Goal: Task Accomplishment & Management: Manage account settings

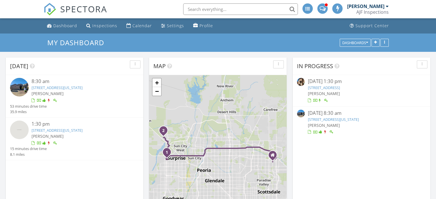
scroll to position [3, 3]
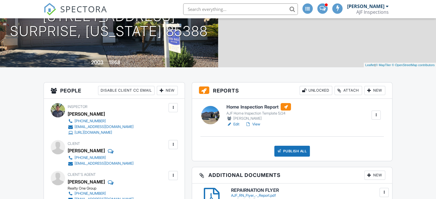
scroll to position [86, 0]
click at [256, 124] on link "View" at bounding box center [252, 124] width 15 height 6
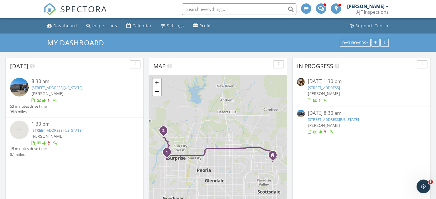
click at [79, 86] on link "16559 W Saguaro Ln , Surprise, Arizona 85388" at bounding box center [57, 87] width 51 height 5
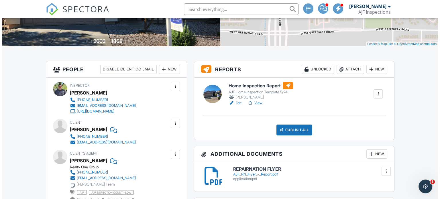
scroll to position [143, 0]
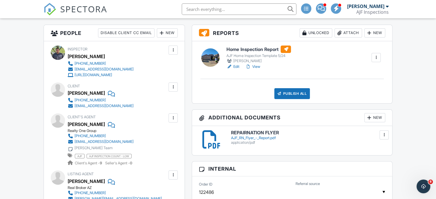
click at [339, 33] on div at bounding box center [339, 33] width 6 height 6
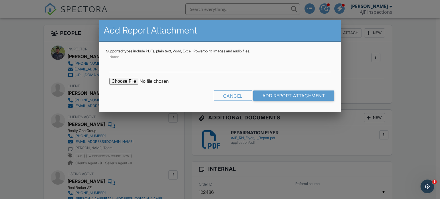
click at [121, 84] on input "file" at bounding box center [157, 81] width 97 height 7
type input "C:\fakepath\Termite Report.pdf"
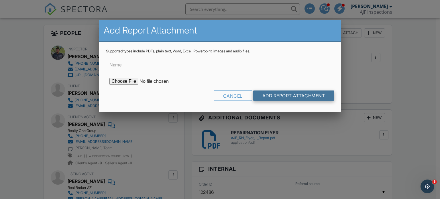
click at [272, 96] on input "Add Report Attachment" at bounding box center [293, 96] width 81 height 10
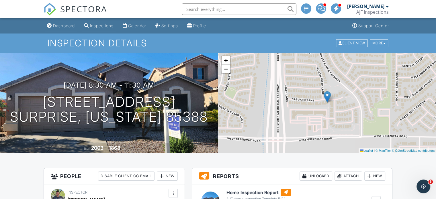
click at [66, 26] on div "Dashboard" at bounding box center [64, 25] width 22 height 5
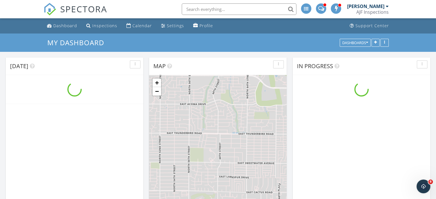
scroll to position [530, 445]
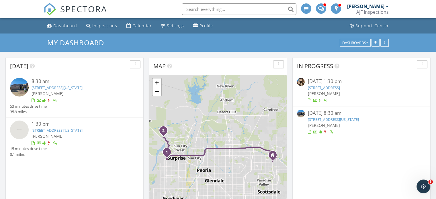
click at [83, 86] on link "16559 W Saguaro Ln , Surprise, Arizona 85388" at bounding box center [57, 87] width 51 height 5
